Goal: Task Accomplishment & Management: Use online tool/utility

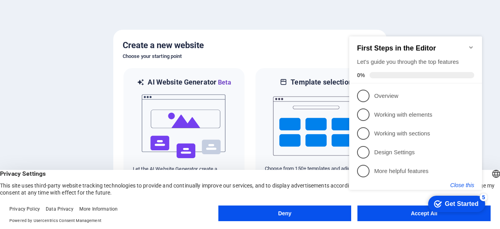
click at [462, 187] on button "Close this" at bounding box center [462, 185] width 24 height 6
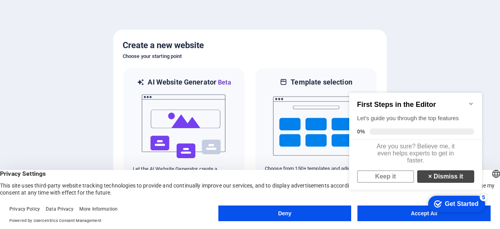
click at [459, 180] on link "× Dismiss it" at bounding box center [445, 176] width 57 height 13
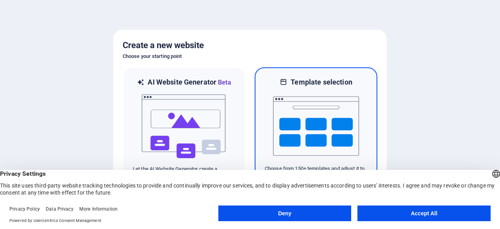
click at [335, 80] on h6 "Template selection" at bounding box center [321, 81] width 61 height 9
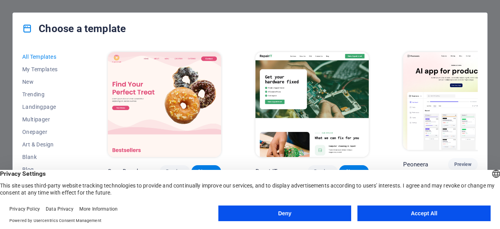
click at [420, 213] on button "Accept All" at bounding box center [423, 213] width 133 height 16
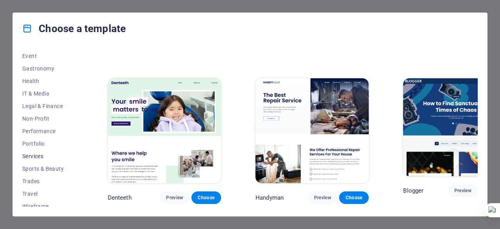
scroll to position [156, 0]
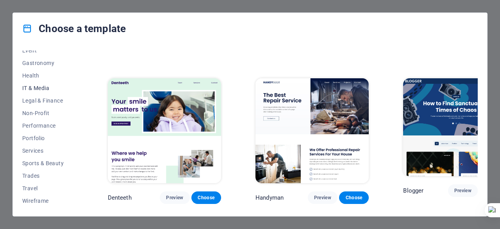
click at [30, 86] on span "IT & Media" at bounding box center [47, 88] width 51 height 6
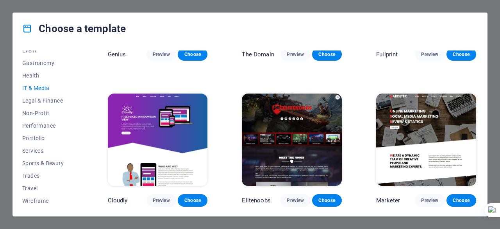
scroll to position [52, 0]
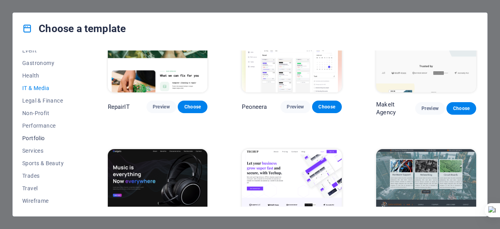
click at [41, 138] on span "Portfolio" at bounding box center [47, 138] width 51 height 6
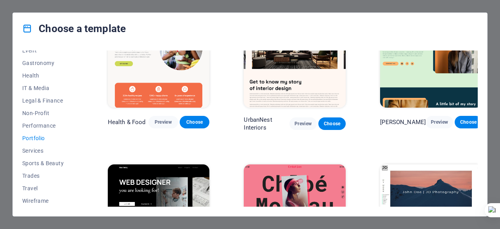
scroll to position [3, 0]
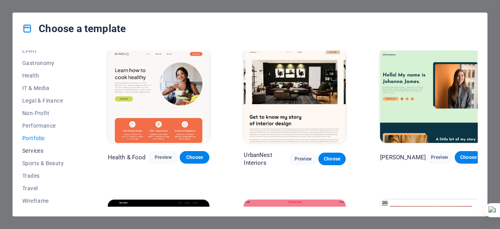
click at [31, 150] on span "Services" at bounding box center [47, 150] width 51 height 6
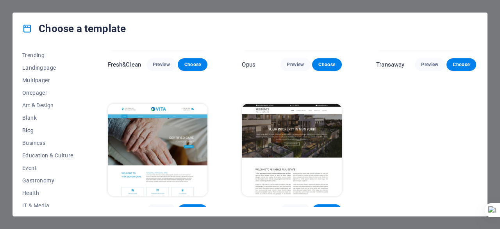
scroll to position [0, 0]
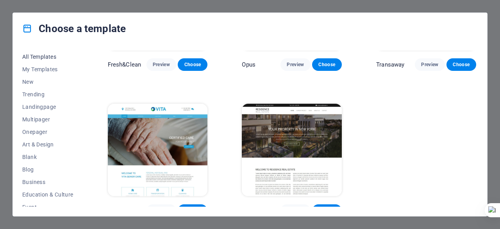
click at [43, 55] on span "All Templates" at bounding box center [47, 57] width 51 height 6
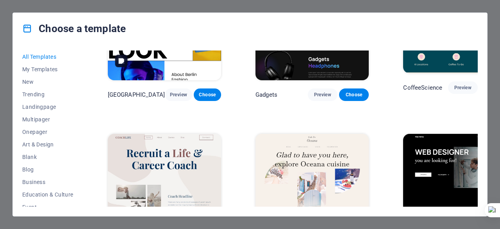
scroll to position [1789, 0]
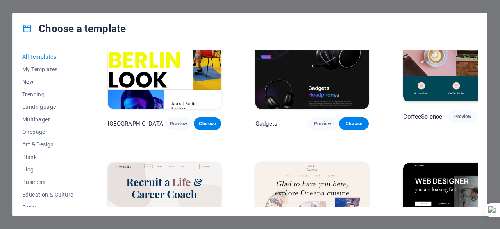
click at [26, 82] on span "New" at bounding box center [47, 82] width 51 height 6
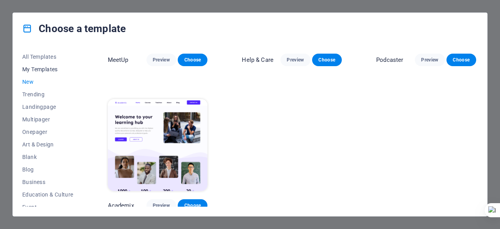
click at [41, 67] on span "My Templates" at bounding box center [47, 69] width 51 height 6
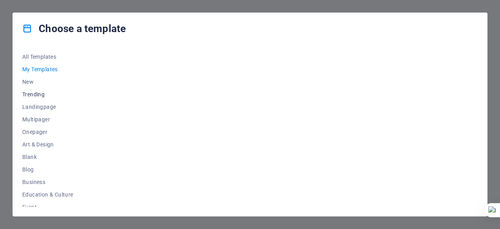
click at [39, 96] on span "Trending" at bounding box center [47, 94] width 51 height 6
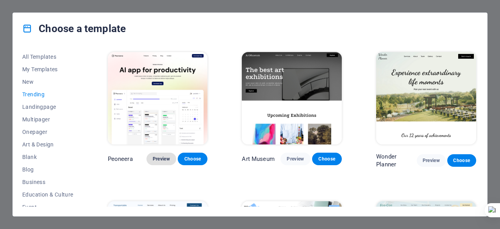
click at [159, 160] on span "Preview" at bounding box center [161, 158] width 17 height 6
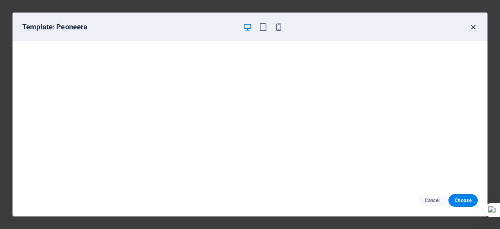
click at [475, 23] on icon "button" at bounding box center [473, 27] width 9 height 9
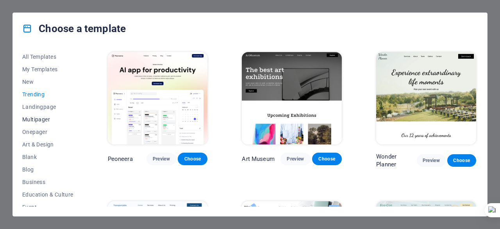
click at [41, 118] on span "Multipager" at bounding box center [47, 119] width 51 height 6
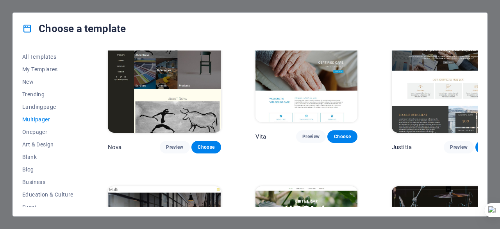
scroll to position [3085, 0]
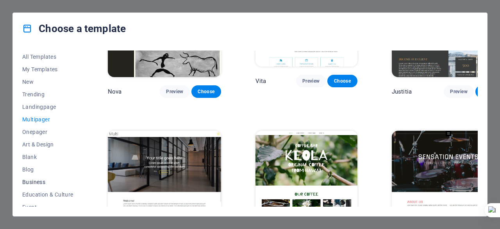
click at [40, 183] on span "Business" at bounding box center [47, 182] width 51 height 6
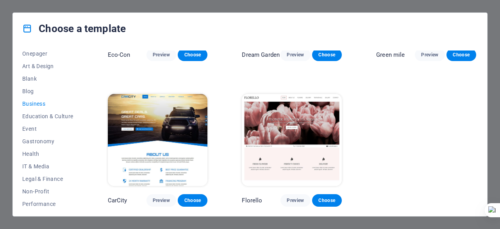
scroll to position [0, 0]
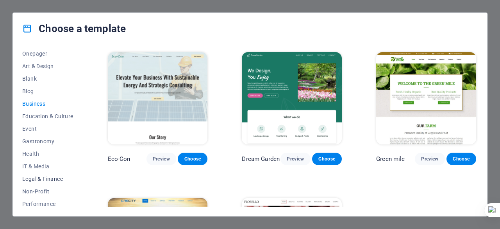
click at [43, 178] on span "Legal & Finance" at bounding box center [47, 178] width 51 height 6
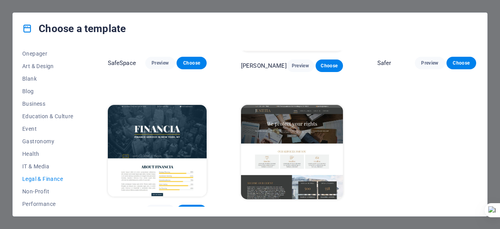
scroll to position [102, 0]
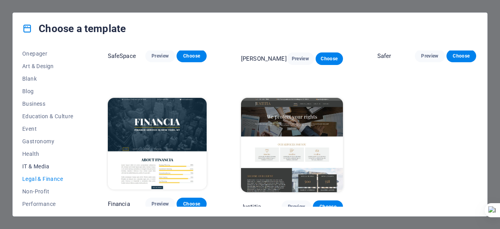
click at [29, 165] on span "IT & Media" at bounding box center [47, 166] width 51 height 6
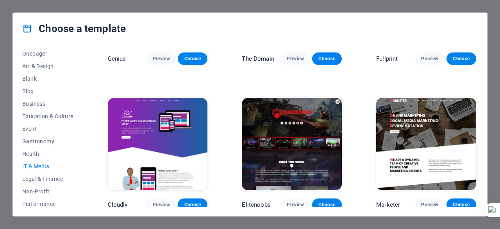
scroll to position [117, 0]
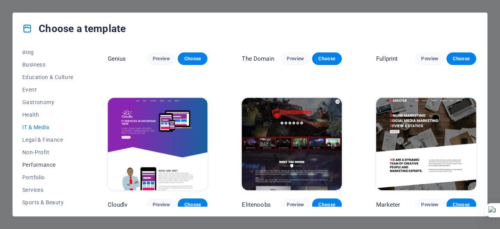
click at [46, 165] on span "Performance" at bounding box center [47, 164] width 51 height 6
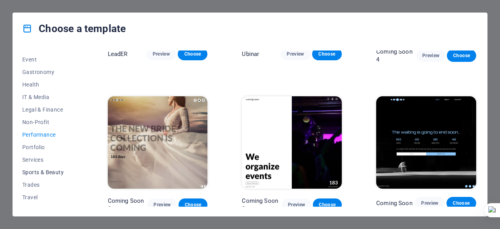
scroll to position [156, 0]
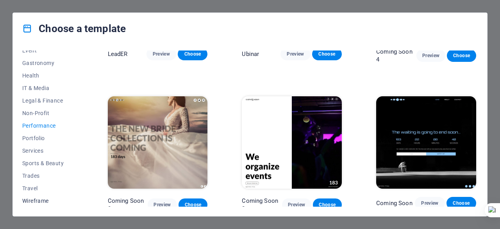
click at [42, 198] on span "Wireframe" at bounding box center [47, 200] width 51 height 6
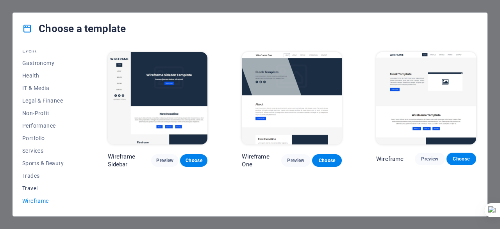
click at [31, 187] on span "Travel" at bounding box center [47, 188] width 51 height 6
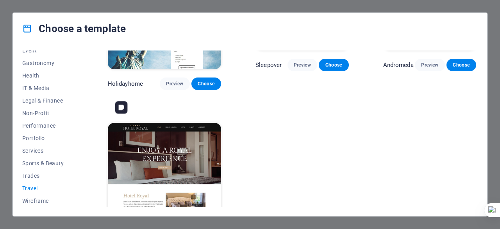
scroll to position [246, 0]
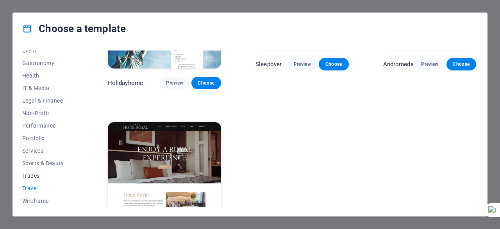
click at [40, 178] on span "Trades" at bounding box center [47, 175] width 51 height 6
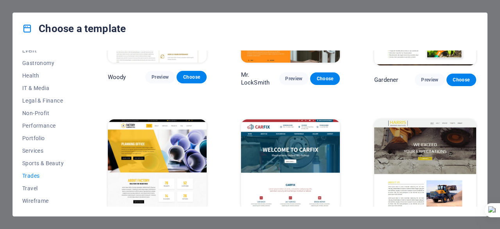
scroll to position [249, 0]
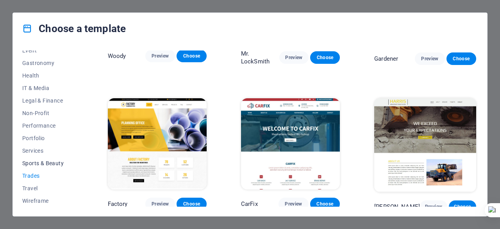
click at [37, 163] on span "Sports & Beauty" at bounding box center [47, 163] width 51 height 6
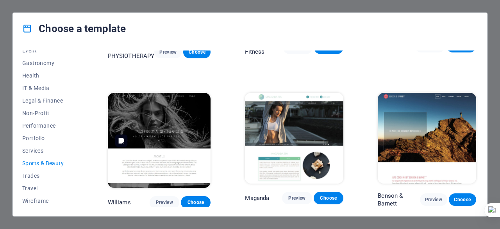
scroll to position [559, 0]
click at [41, 148] on span "Services" at bounding box center [47, 150] width 51 height 6
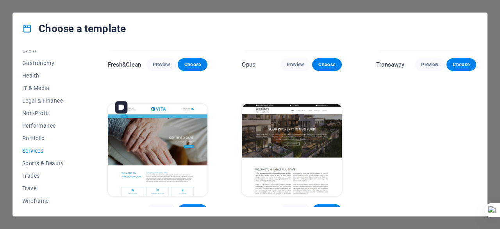
scroll to position [834, 0]
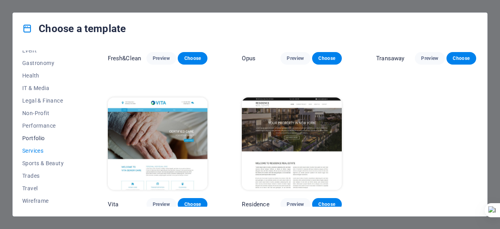
click at [32, 135] on span "Portfolio" at bounding box center [47, 138] width 51 height 6
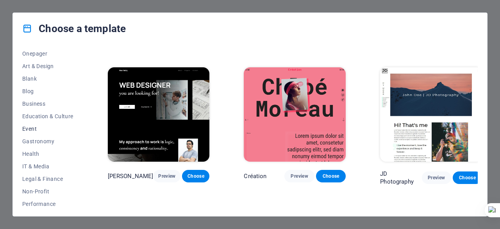
scroll to position [0, 0]
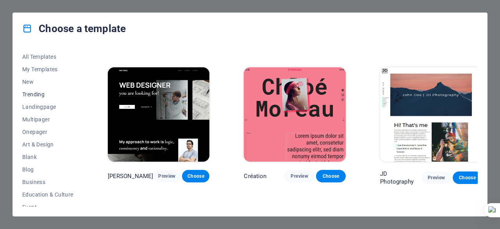
click at [38, 93] on span "Trending" at bounding box center [47, 94] width 51 height 6
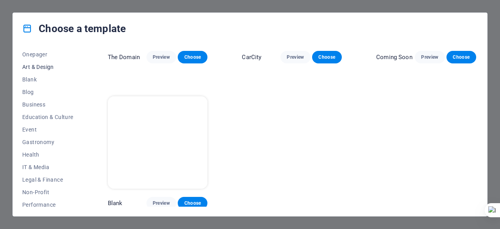
scroll to position [78, 0]
click at [196, 200] on span "Choose" at bounding box center [192, 203] width 17 height 6
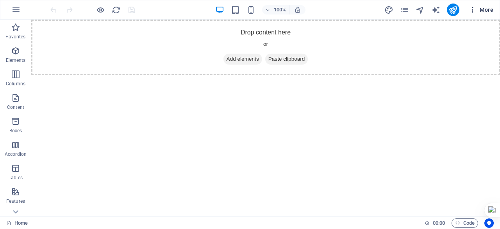
click at [492, 12] on span "More" at bounding box center [481, 10] width 25 height 8
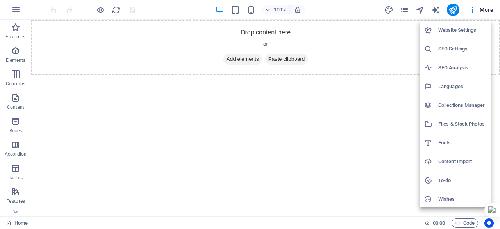
click at [118, 114] on div at bounding box center [250, 114] width 500 height 229
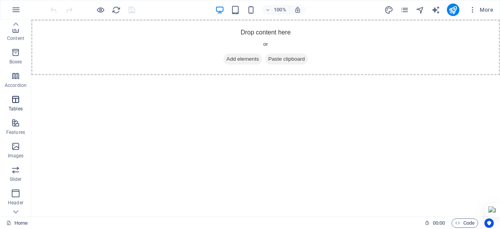
scroll to position [78, 0]
click at [14, 210] on icon at bounding box center [15, 211] width 11 height 11
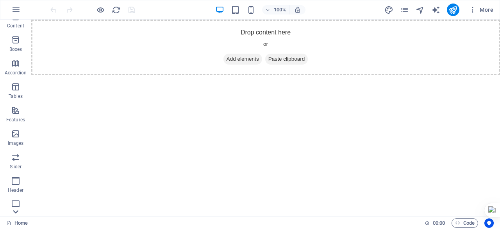
scroll to position [155, 0]
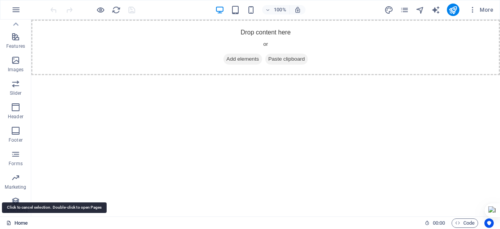
click at [18, 220] on link "Home" at bounding box center [16, 222] width 21 height 9
